Goal: Task Accomplishment & Management: Manage account settings

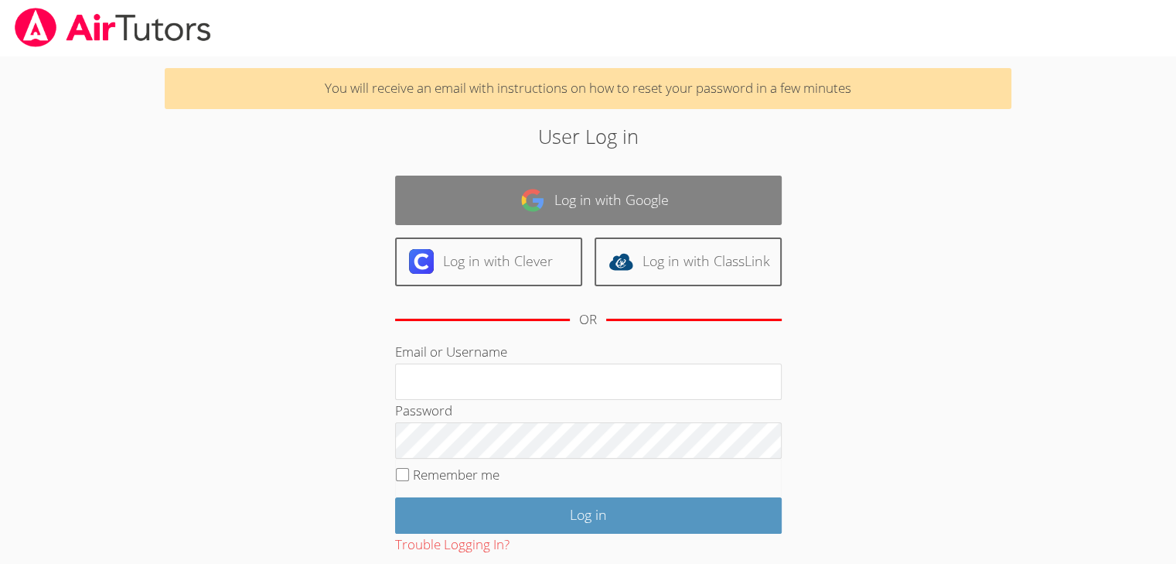
drag, startPoint x: 0, startPoint y: 0, endPoint x: 639, endPoint y: 191, distance: 666.5
click at [639, 191] on link "Log in with Google" at bounding box center [588, 199] width 387 height 49
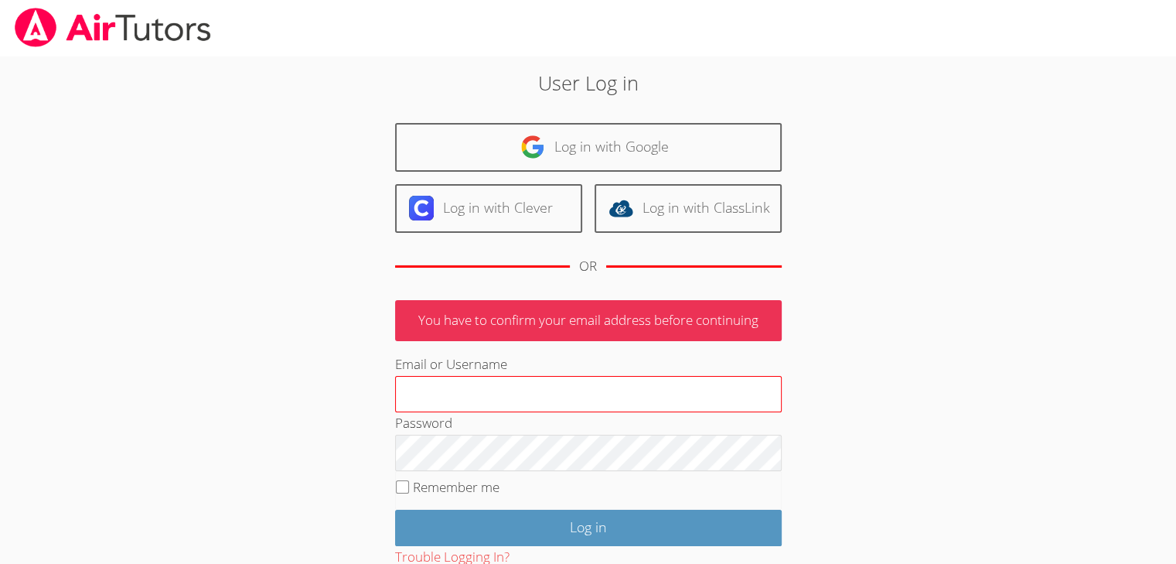
click at [544, 407] on input "Email or Username" at bounding box center [588, 394] width 387 height 37
click at [544, 393] on input "Email or Username" at bounding box center [588, 394] width 387 height 37
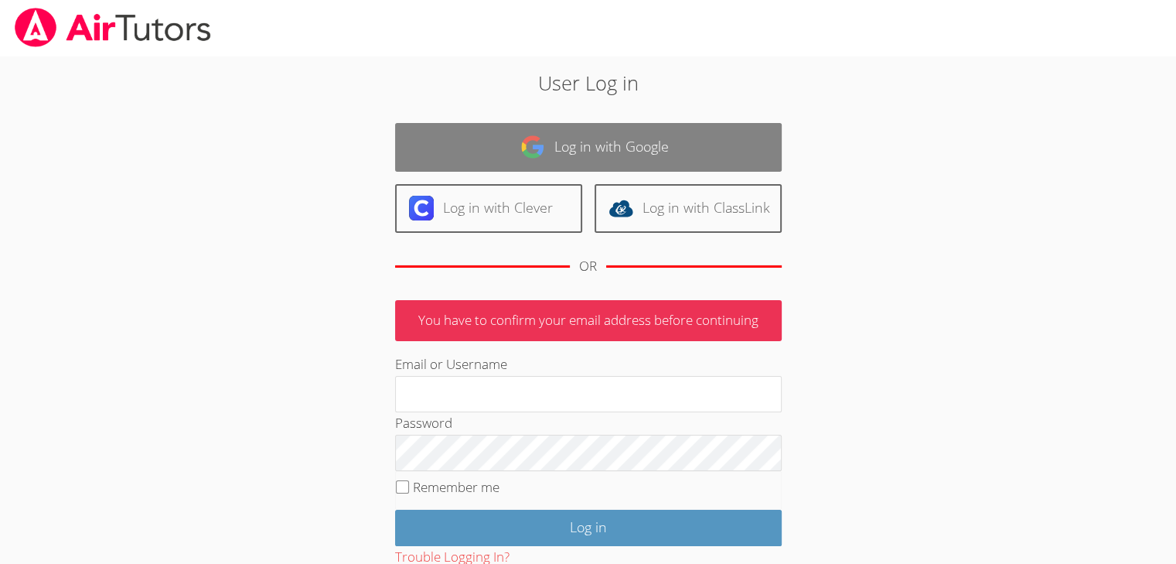
click at [626, 153] on link "Log in with Google" at bounding box center [588, 147] width 387 height 49
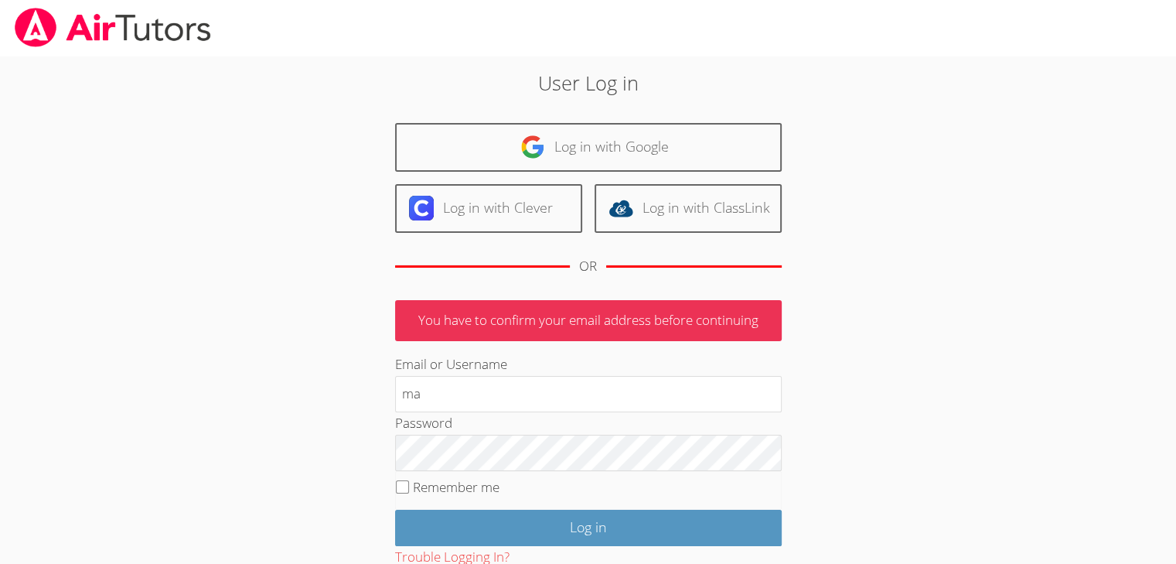
type input "m"
type input "[PERSON_NAME][EMAIL_ADDRESS][DOMAIN_NAME]"
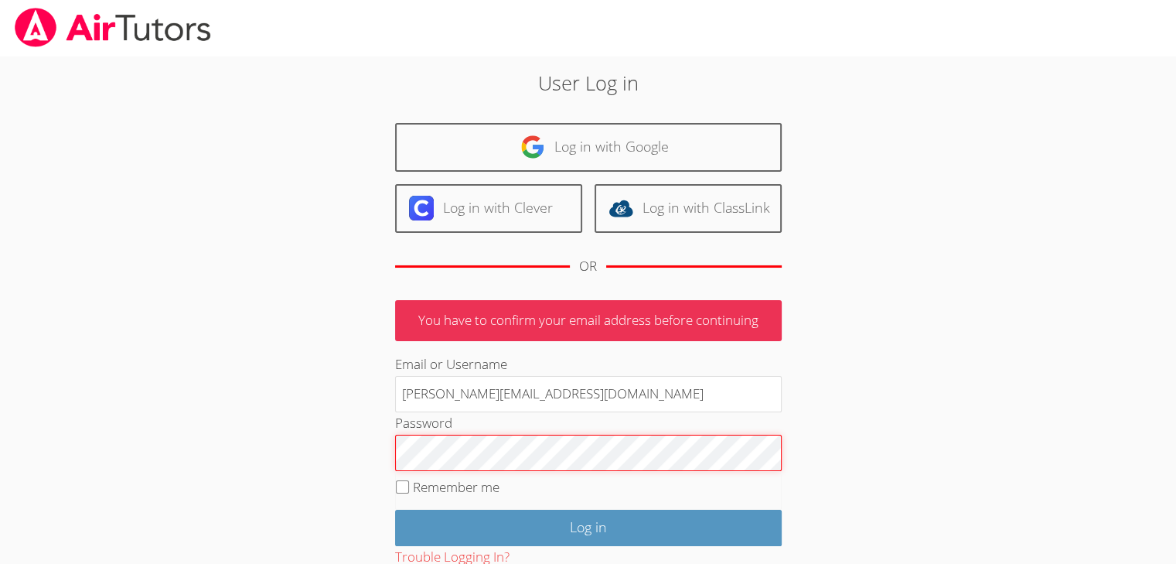
click at [395, 509] on input "Log in" at bounding box center [588, 527] width 387 height 36
